Goal: Check status: Check status

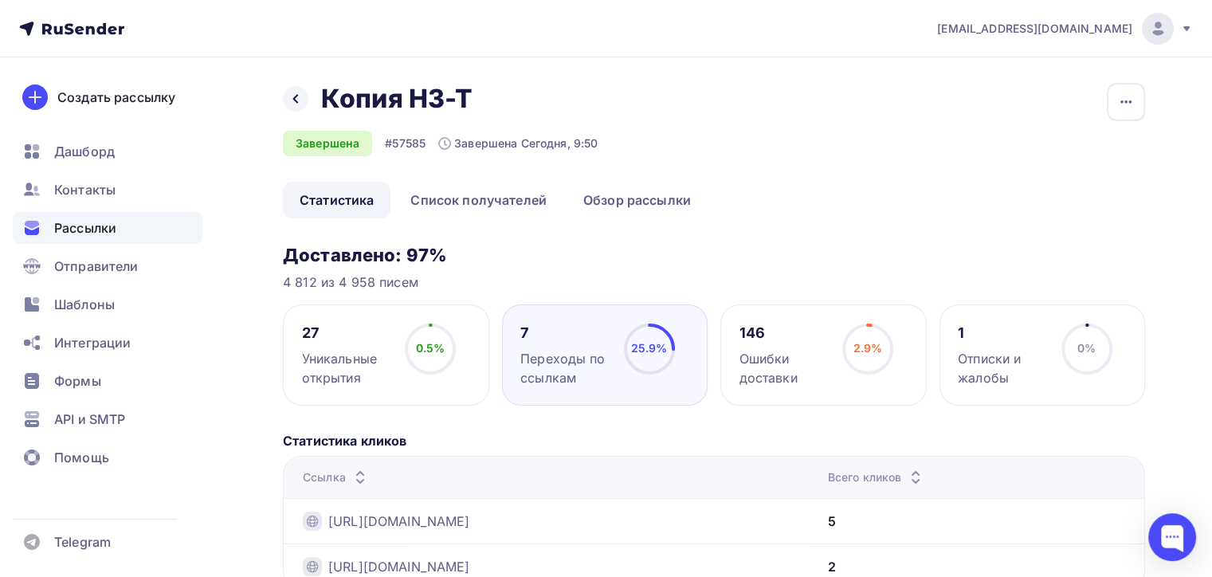
click at [159, 218] on div "Рассылки" at bounding box center [108, 228] width 190 height 32
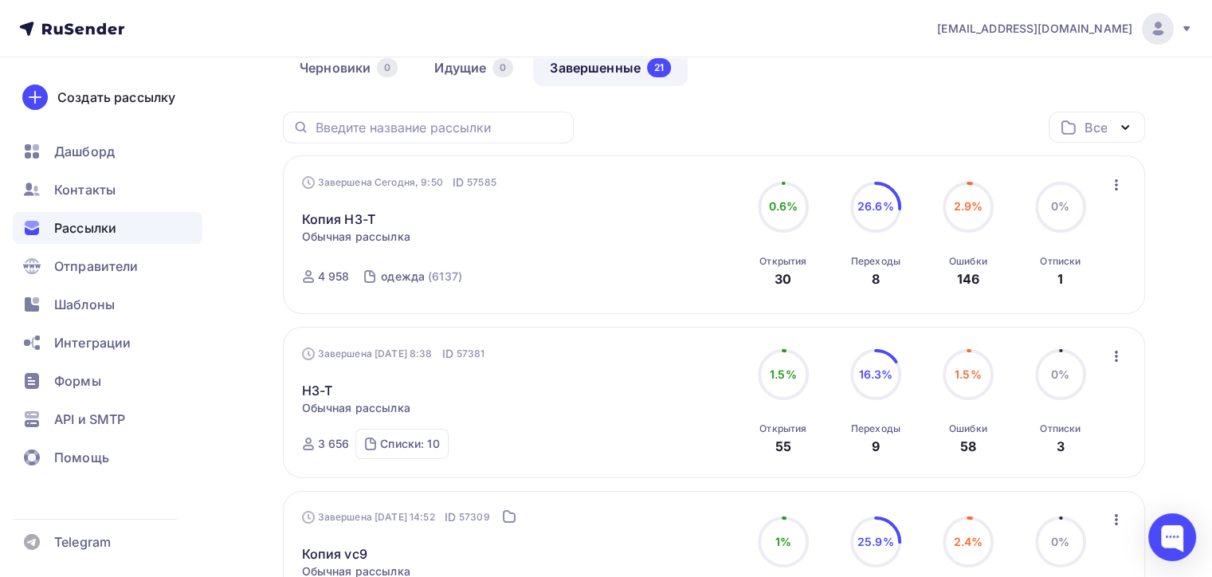
scroll to position [159, 0]
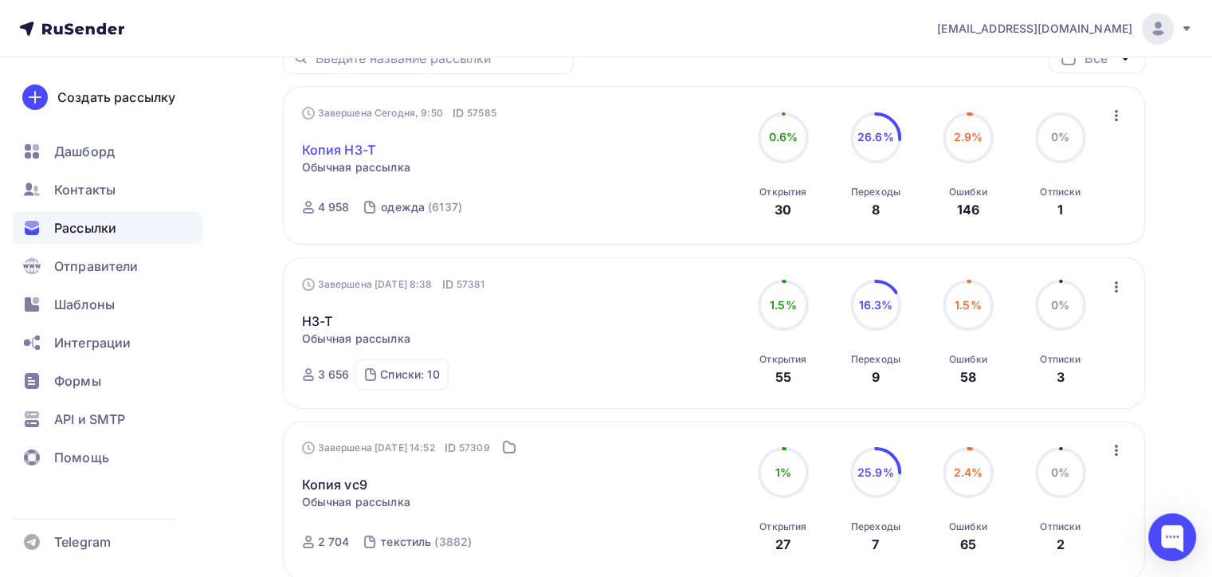
click at [316, 151] on link "Копия H3-T" at bounding box center [338, 149] width 73 height 19
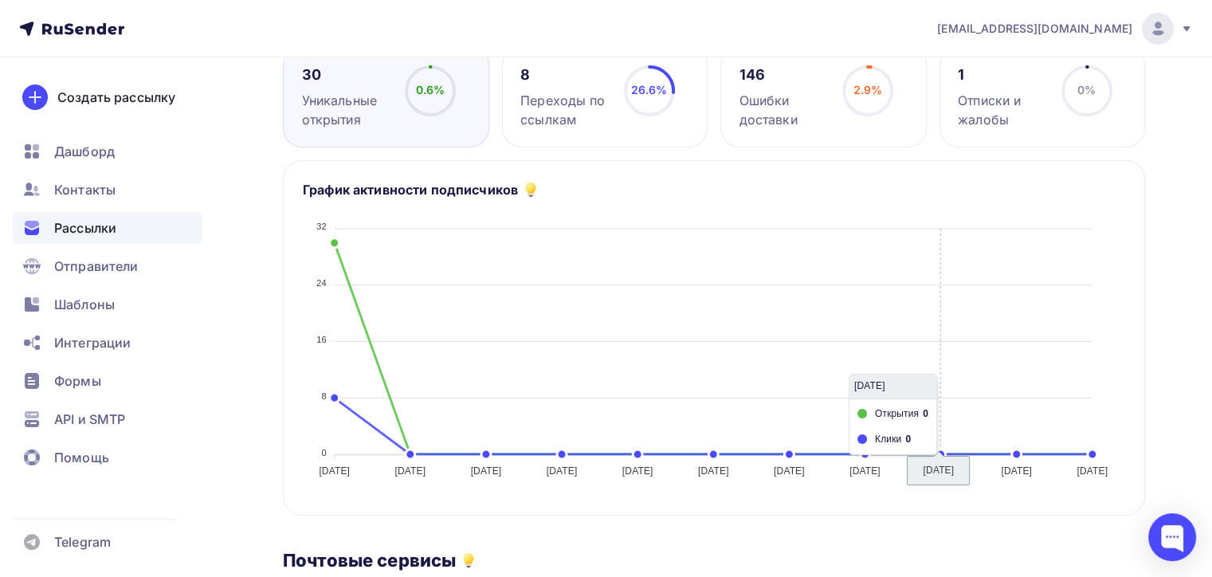
scroll to position [159, 0]
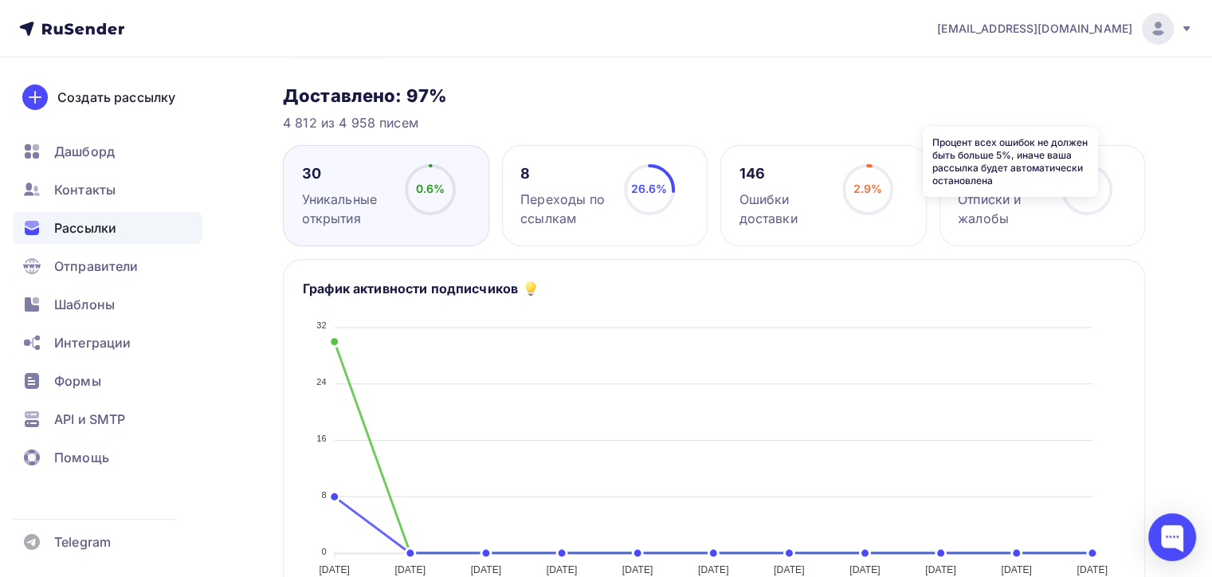
click at [0, 0] on icon at bounding box center [0, 0] width 0 height 0
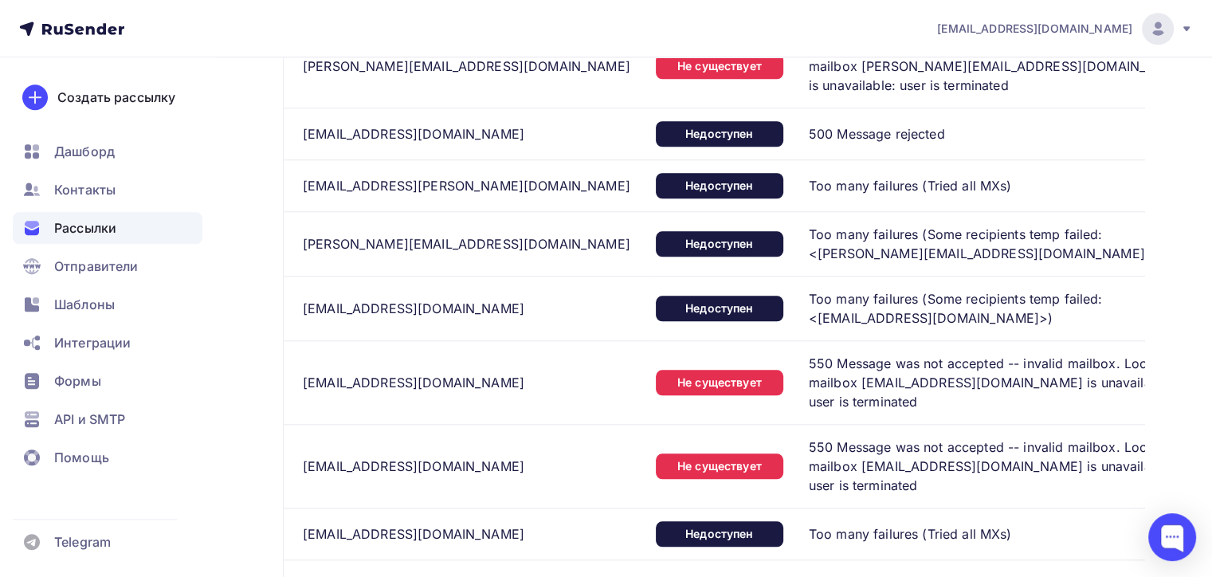
scroll to position [1593, 0]
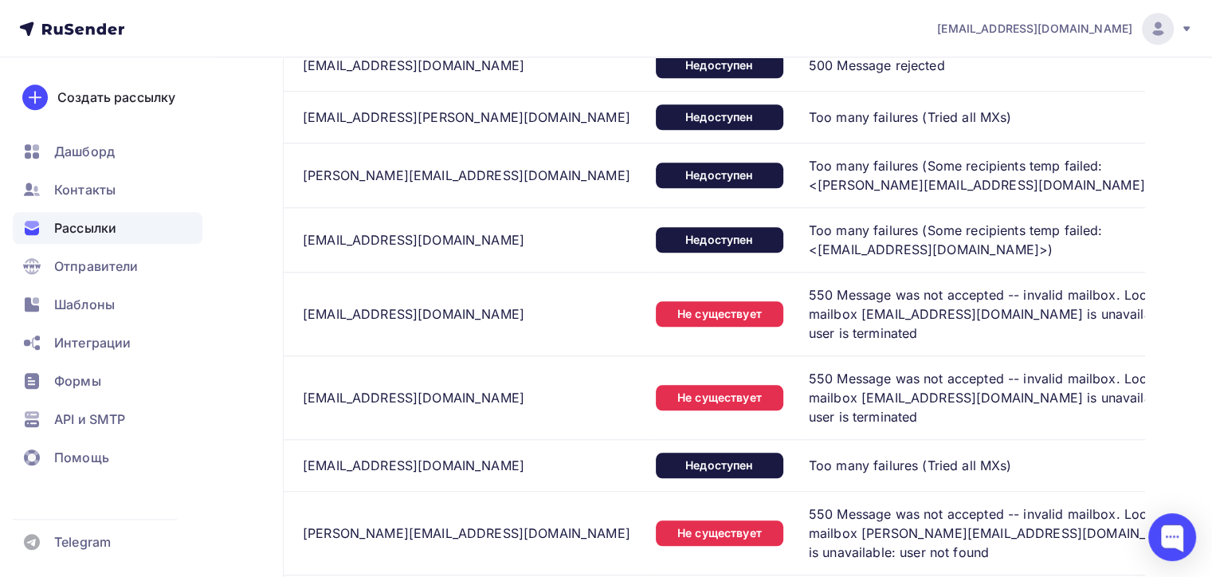
click at [417, 127] on div "[EMAIL_ADDRESS][PERSON_NAME][DOMAIN_NAME]" at bounding box center [466, 117] width 327 height 19
click at [343, 221] on td "[EMAIL_ADDRESS][DOMAIN_NAME]" at bounding box center [467, 239] width 366 height 65
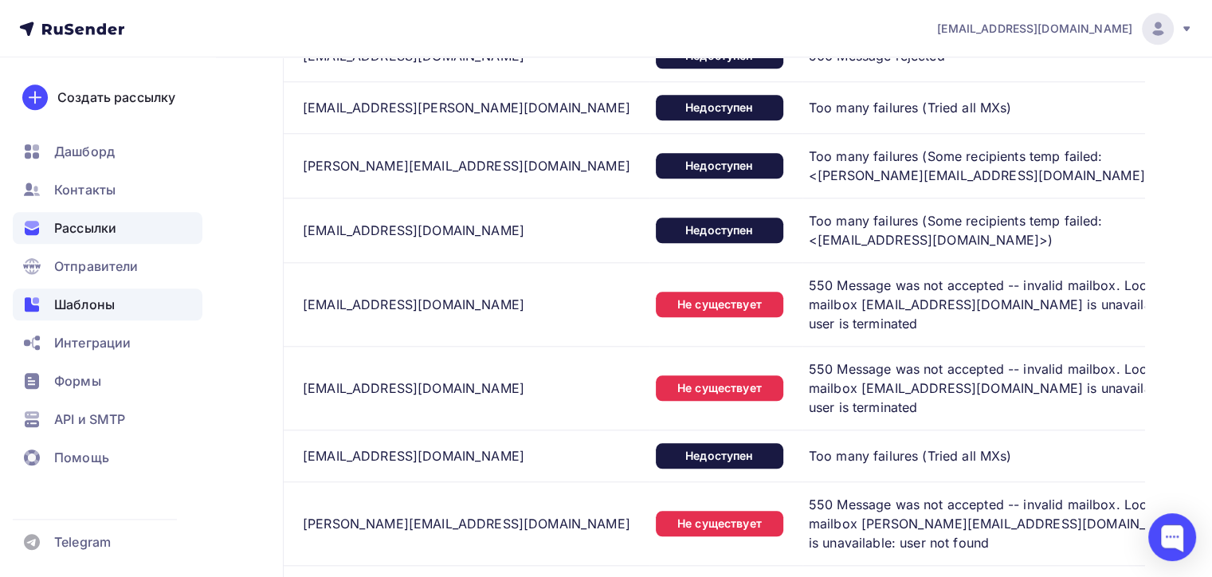
scroll to position [1275, 0]
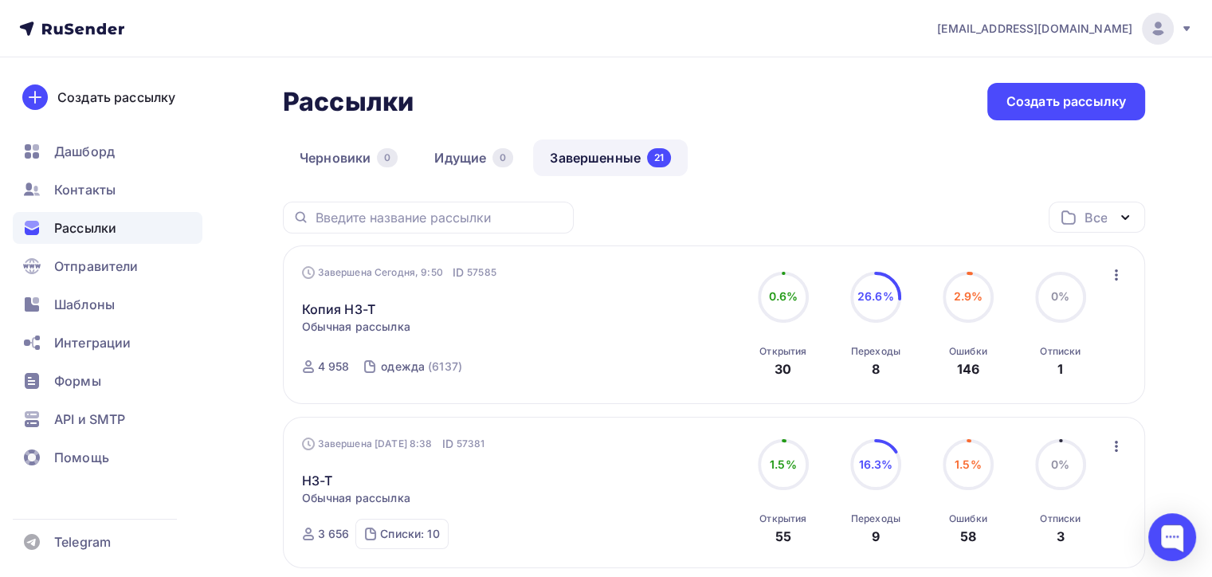
click at [327, 319] on span "Обычная рассылка" at bounding box center [356, 327] width 108 height 16
click at [334, 306] on link "Копия H3-T" at bounding box center [338, 309] width 73 height 19
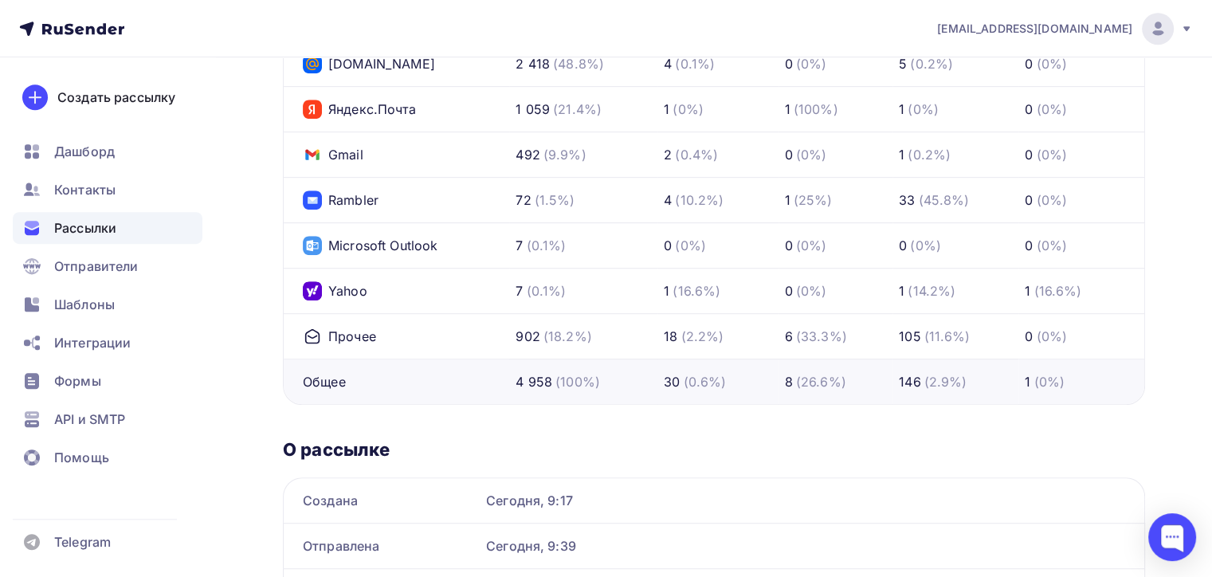
scroll to position [876, 0]
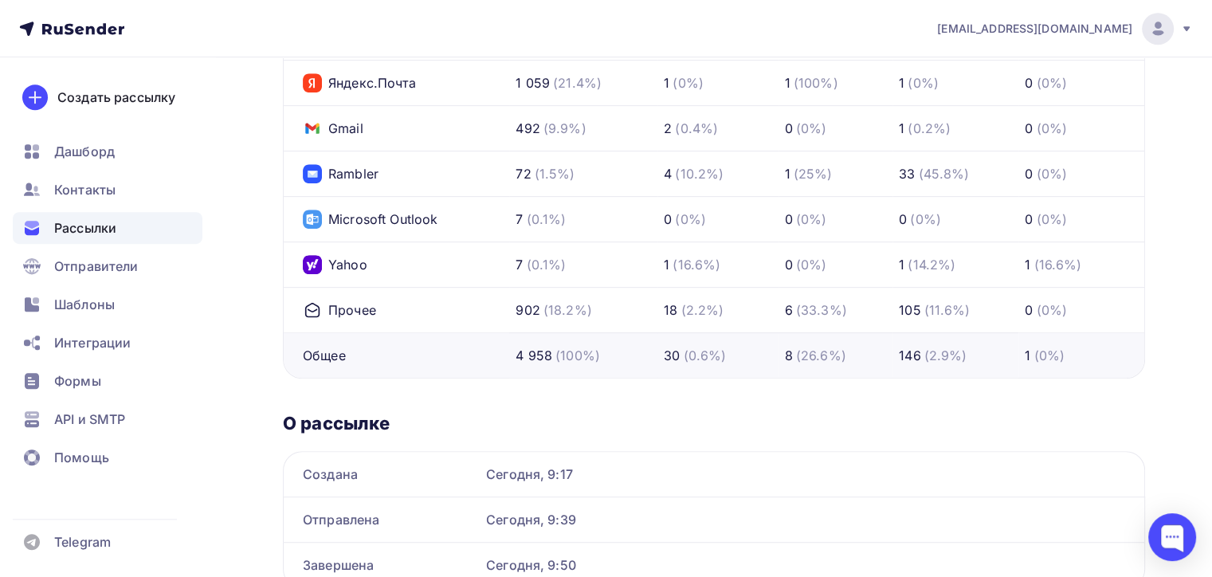
click at [918, 317] on td "105 (11.6%)" at bounding box center [955, 309] width 126 height 45
click at [883, 308] on div "6 (33.3%)" at bounding box center [836, 309] width 102 height 19
click at [367, 311] on div "Прочее" at bounding box center [339, 309] width 73 height 19
